Goal: Information Seeking & Learning: Learn about a topic

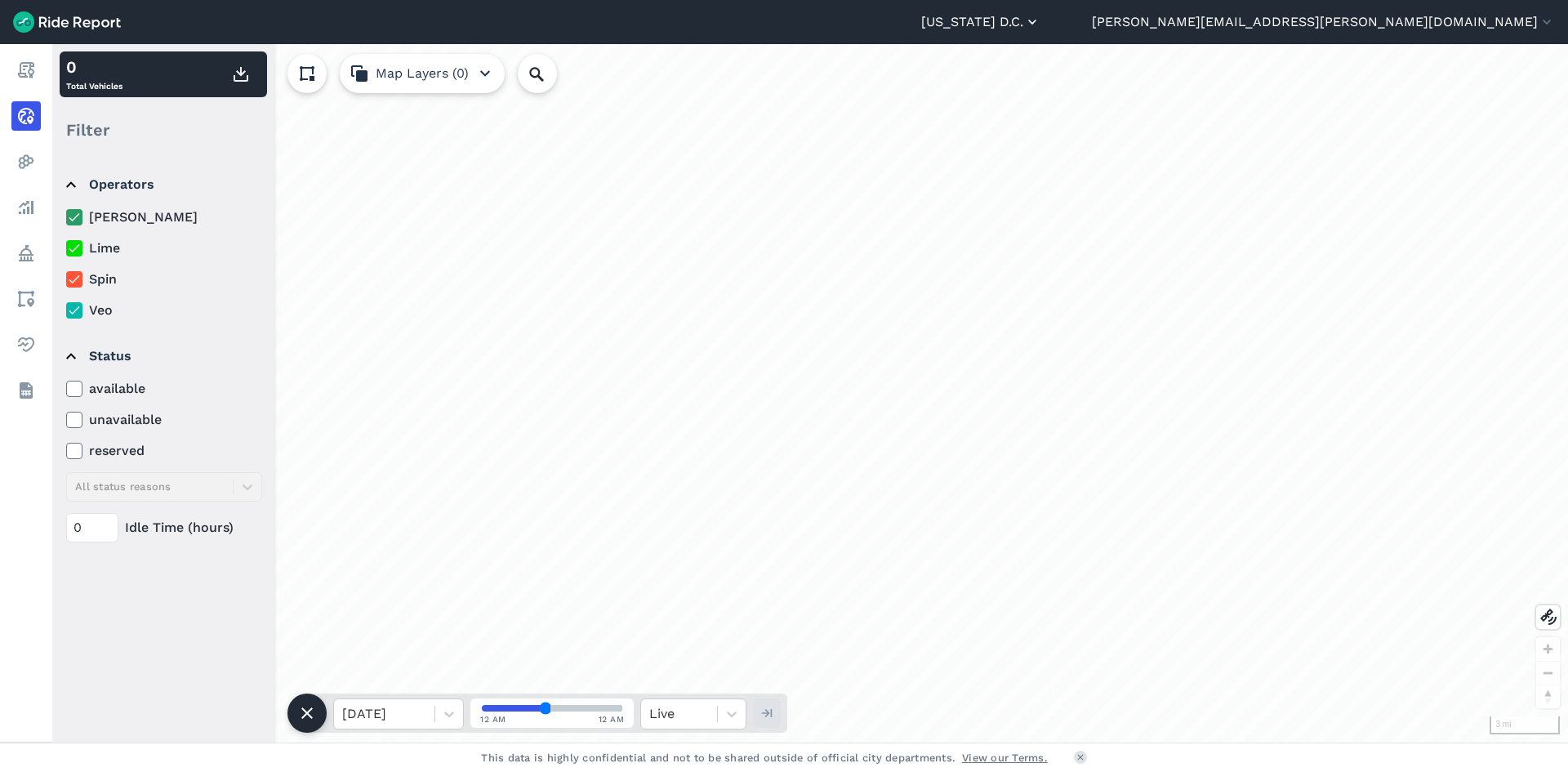
click at [1041, 24] on button "[US_STATE] D.C." at bounding box center [981, 23] width 119 height 20
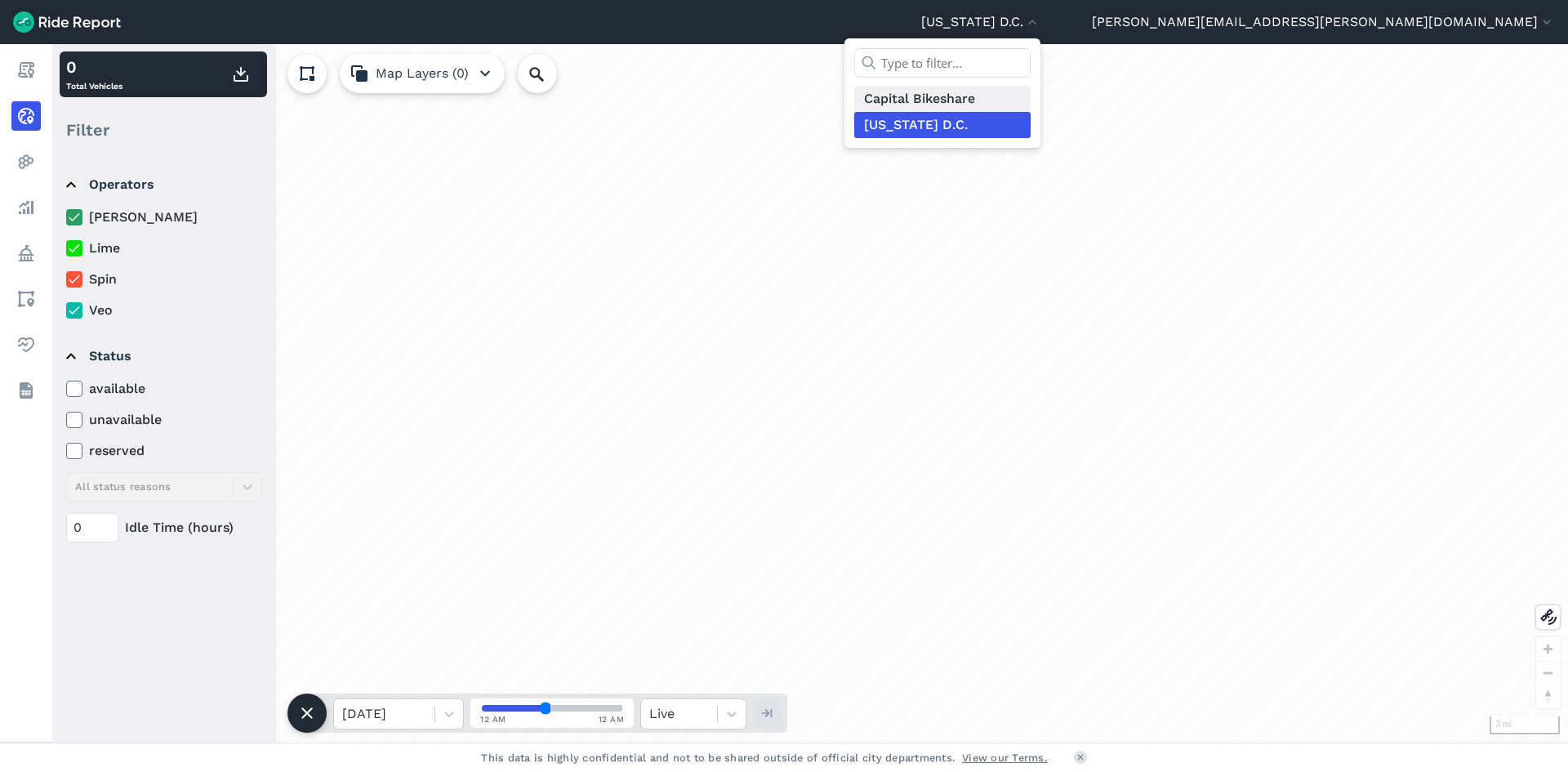
click at [1031, 96] on link "Capital Bikeshare" at bounding box center [943, 98] width 177 height 26
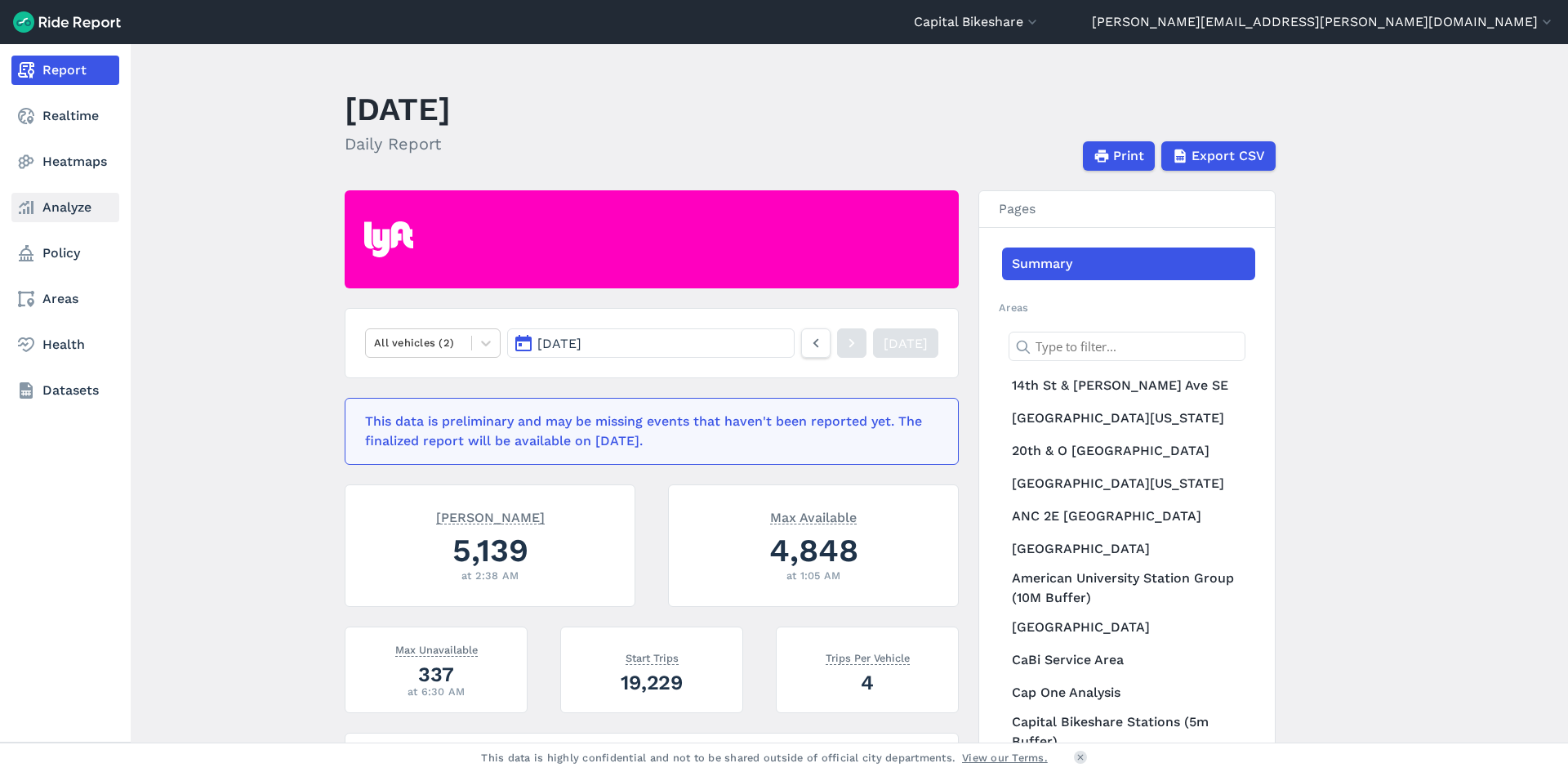
click at [51, 216] on link "Analyze" at bounding box center [66, 207] width 108 height 30
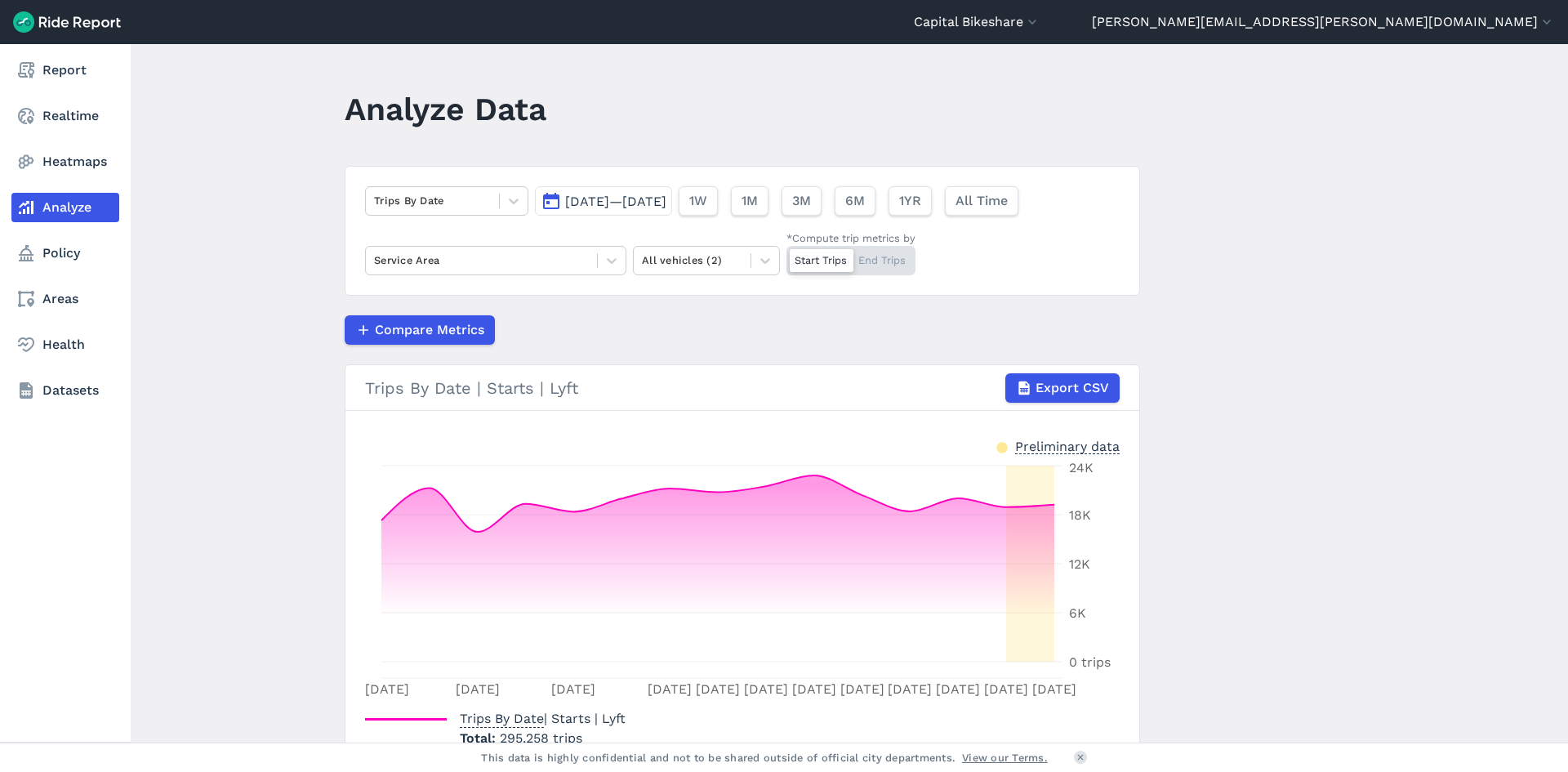
click at [78, 136] on nav "Report Realtime Heatmaps Analyze Policy Areas Health Datasets" at bounding box center [65, 230] width 131 height 372
click at [78, 107] on link "Realtime" at bounding box center [66, 115] width 108 height 30
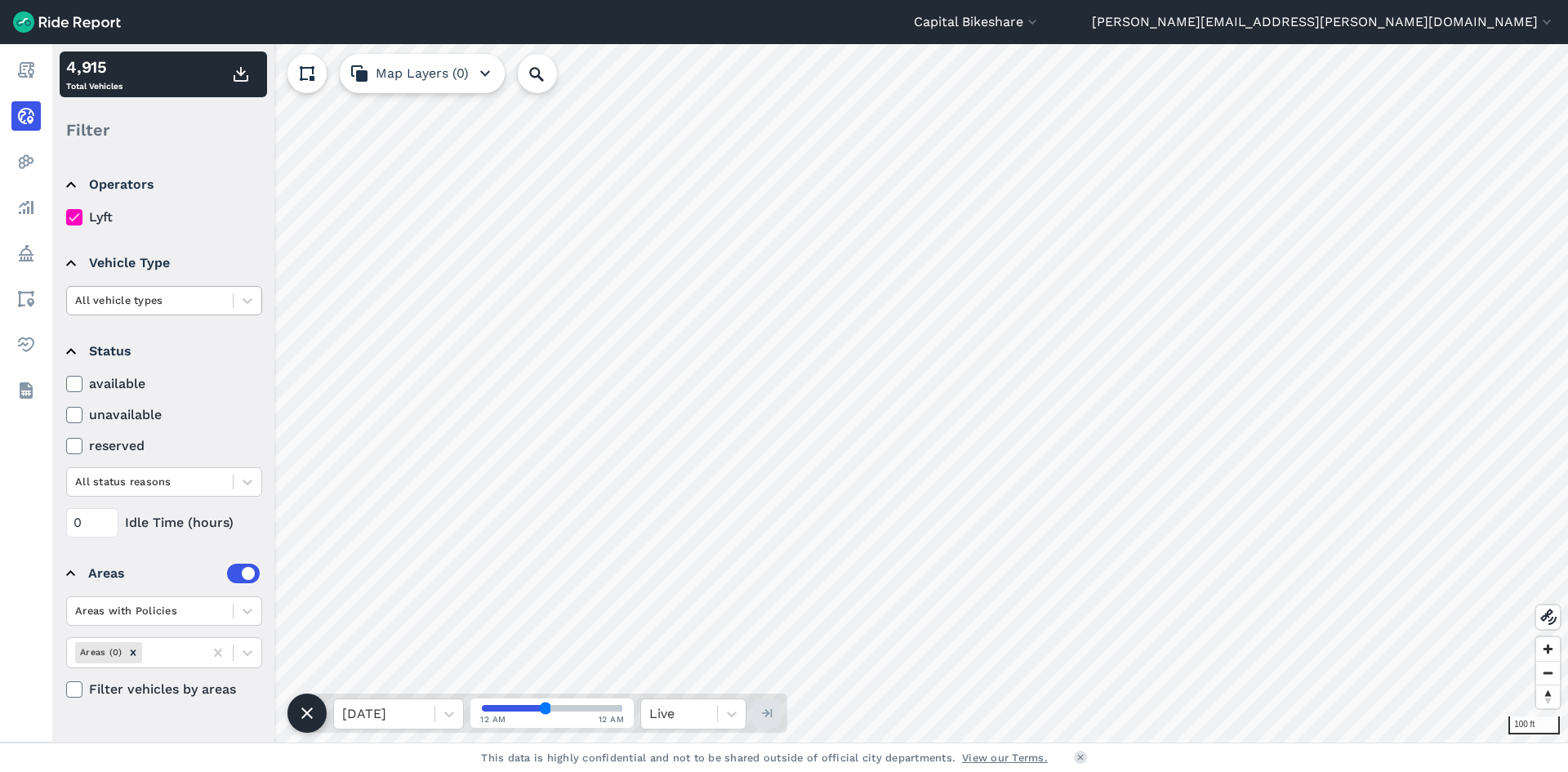
click at [185, 310] on div "All vehicle types" at bounding box center [150, 300] width 166 height 25
click at [143, 358] on div "ebike" at bounding box center [163, 368] width 196 height 29
